Goal: Information Seeking & Learning: Learn about a topic

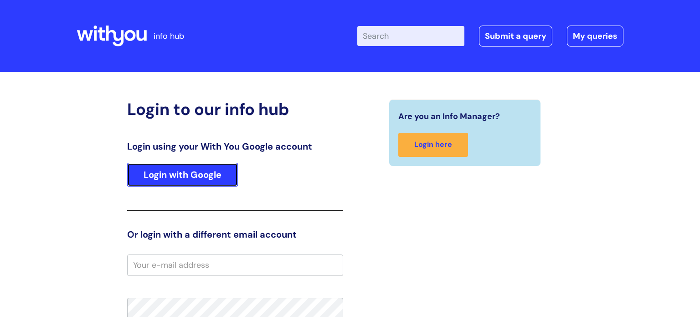
click at [199, 169] on link "Login with Google" at bounding box center [182, 175] width 111 height 24
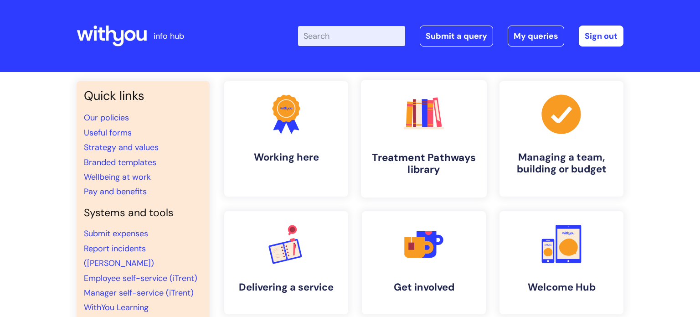
click at [433, 139] on link ".cls-1{fill:#f89b22;}.cls-1,.cls-2,.cls-3,.cls-4,.cls-5,.cls-6,.cls-7{stroke-wi…" at bounding box center [424, 138] width 126 height 117
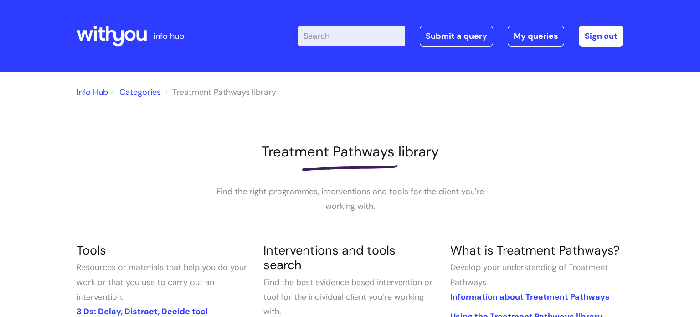
click at [323, 36] on input "Enter your search term here..." at bounding box center [351, 36] width 107 height 20
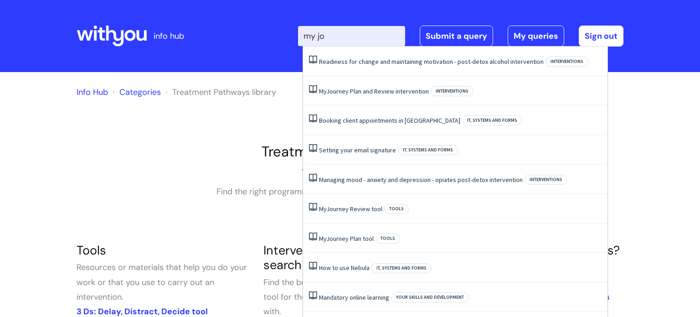
type input "my jou"
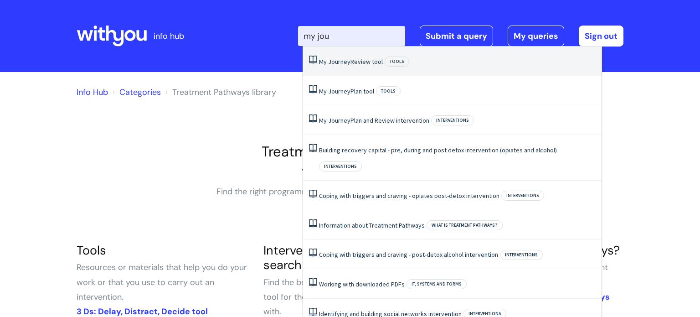
click at [345, 61] on span "Journey" at bounding box center [339, 61] width 22 height 8
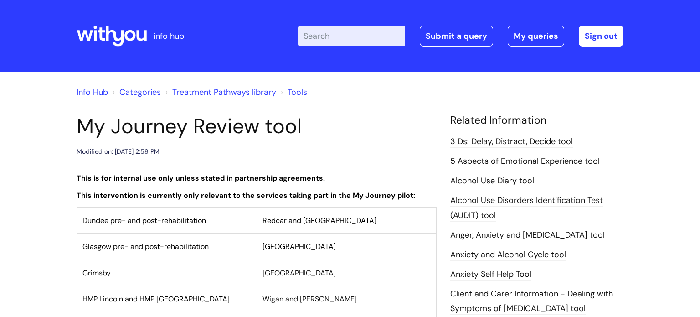
click at [332, 122] on h1 "My Journey Review tool" at bounding box center [257, 126] width 360 height 25
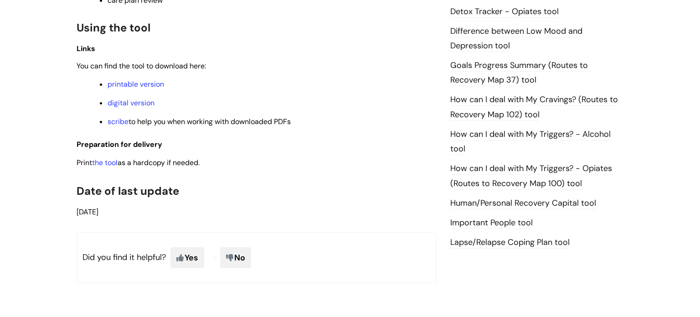
scroll to position [619, 0]
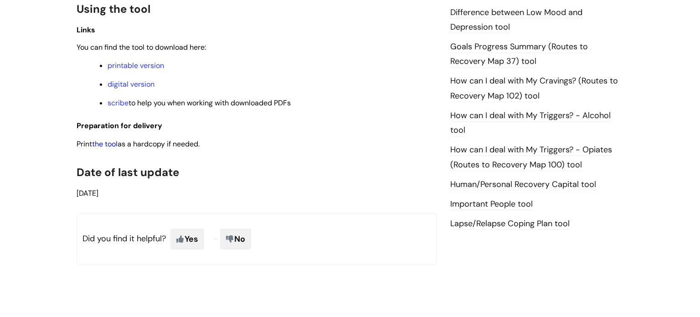
click at [112, 148] on link "the tool" at bounding box center [105, 144] width 26 height 10
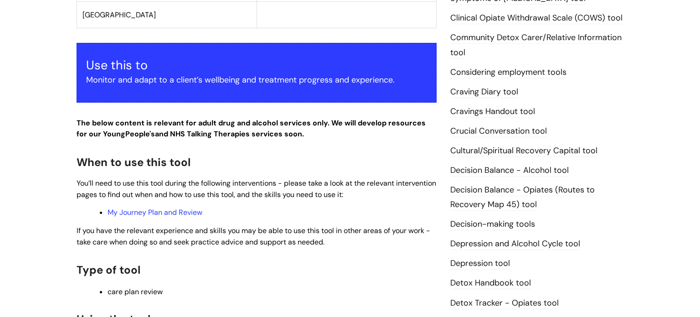
scroll to position [310, 0]
click at [152, 213] on link "My Journey Plan and Review" at bounding box center [154, 212] width 95 height 10
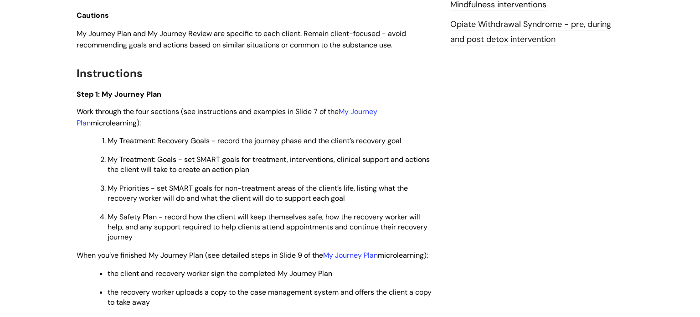
scroll to position [1148, 0]
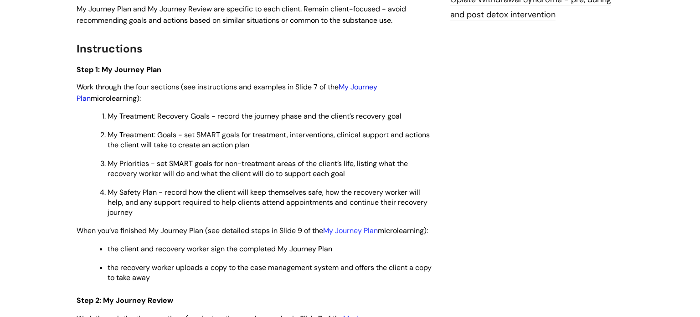
click at [357, 103] on link "My Journey Plan" at bounding box center [227, 92] width 301 height 21
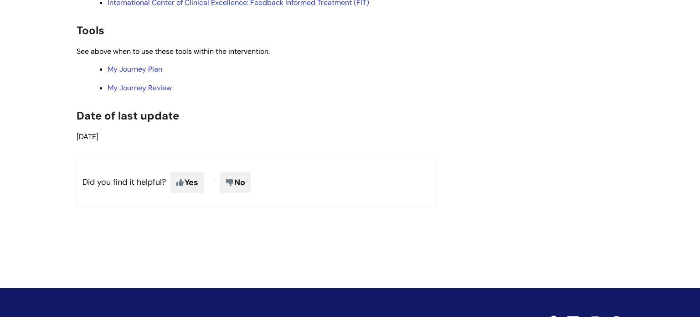
scroll to position [2026, 0]
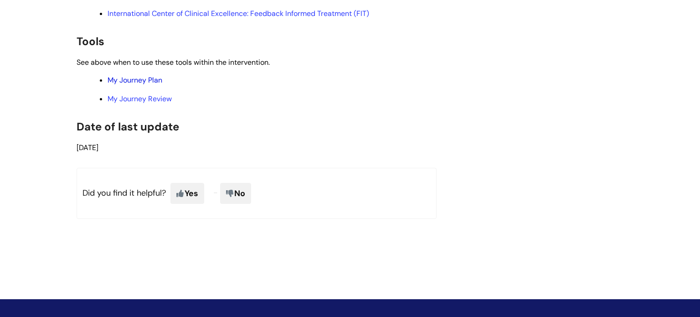
click at [142, 85] on link "My Journey Plan" at bounding box center [134, 80] width 55 height 10
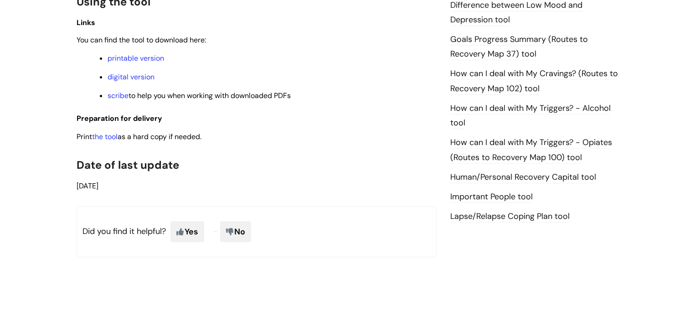
scroll to position [635, 0]
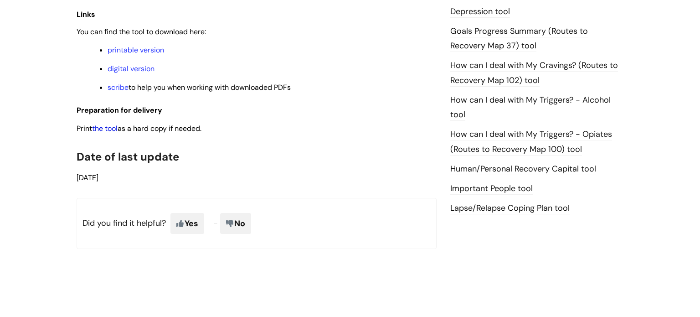
click at [106, 133] on link "the tool" at bounding box center [105, 128] width 26 height 10
